Goal: Task Accomplishment & Management: Complete application form

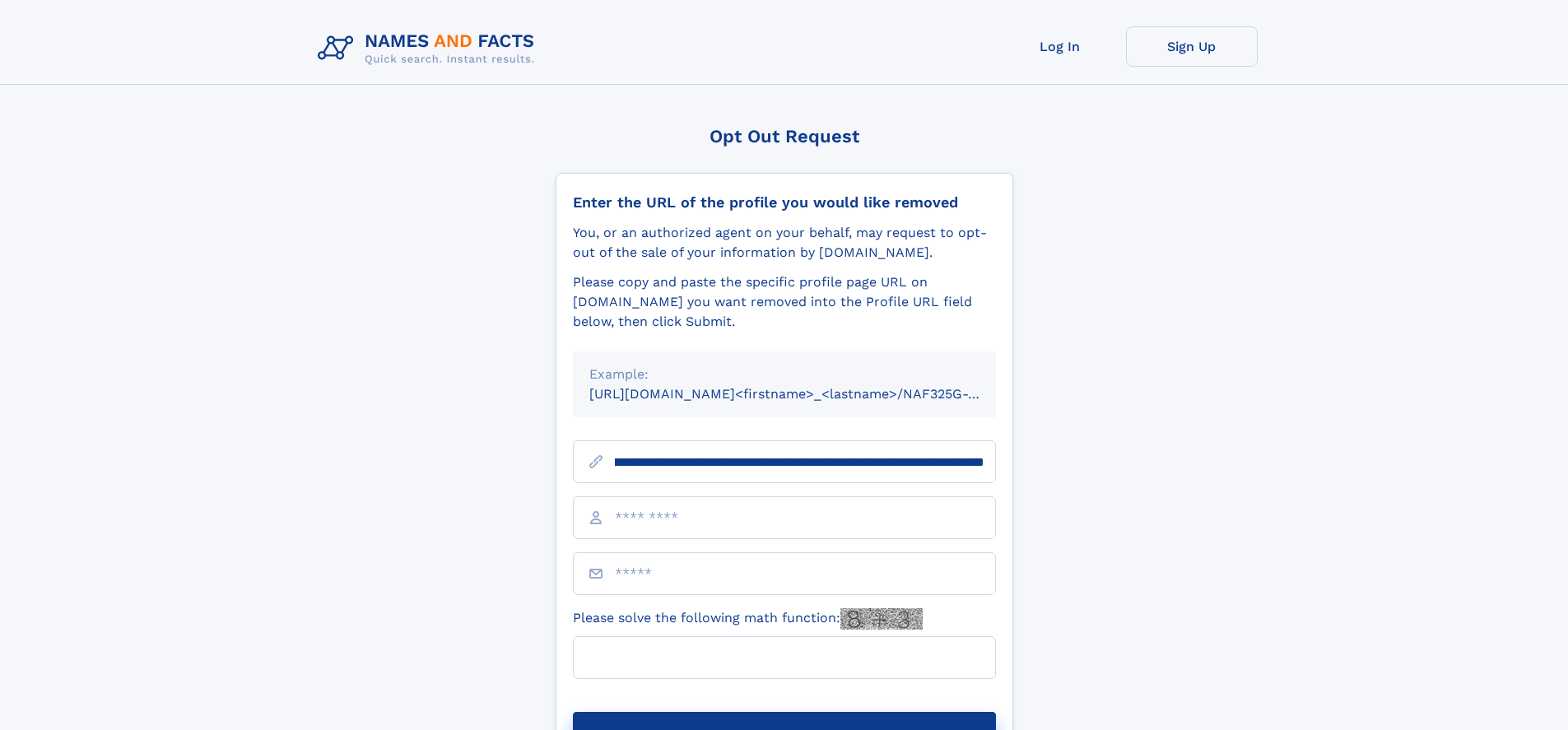
scroll to position [0, 201]
type input "**********"
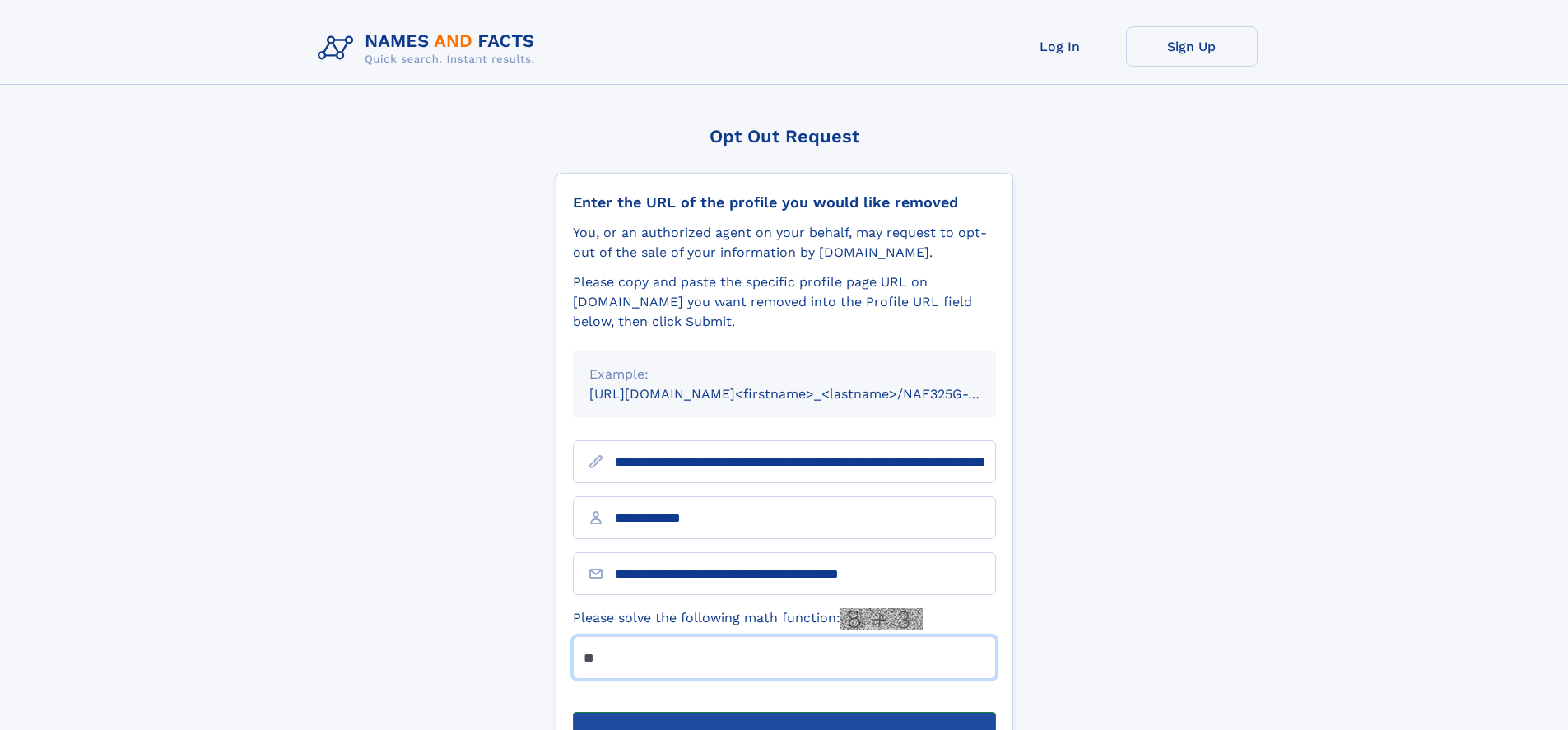
type input "**"
click at [783, 712] on button "Submit Opt Out Request" at bounding box center [784, 738] width 423 height 53
